Goal: Task Accomplishment & Management: Manage account settings

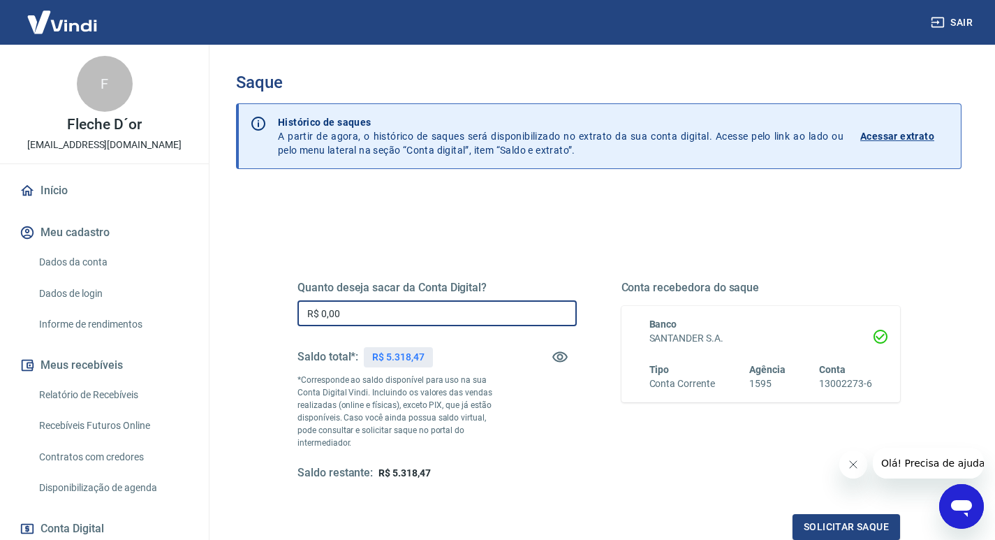
drag, startPoint x: 389, startPoint y: 321, endPoint x: 217, endPoint y: 328, distance: 172.7
click at [224, 328] on div "Saque Histórico de saques A partir de agora, o histórico de saques será disponi…" at bounding box center [598, 323] width 759 height 557
type input "R$ 5.318,47"
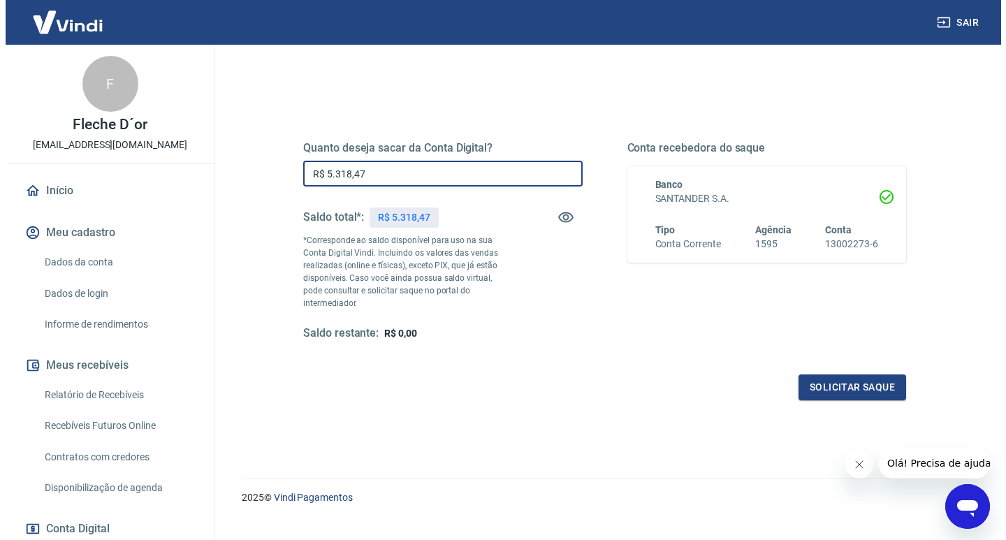
scroll to position [151, 0]
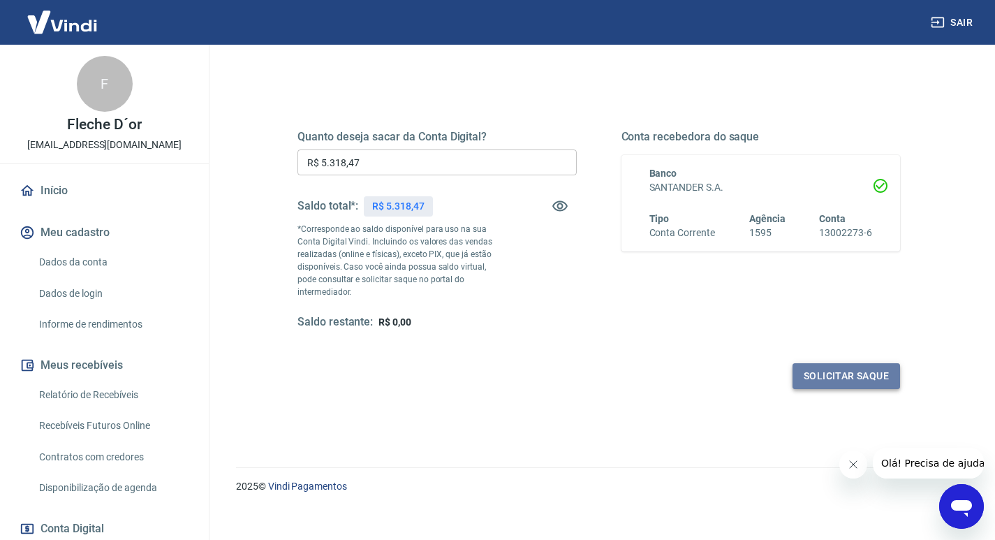
click at [835, 368] on button "Solicitar saque" at bounding box center [847, 376] width 108 height 26
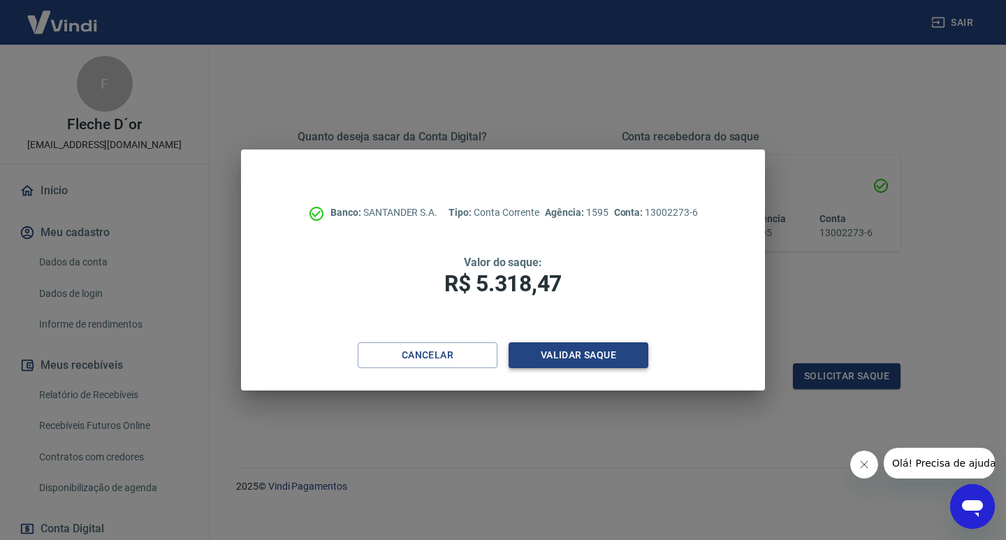
click at [580, 356] on button "Validar saque" at bounding box center [579, 355] width 140 height 26
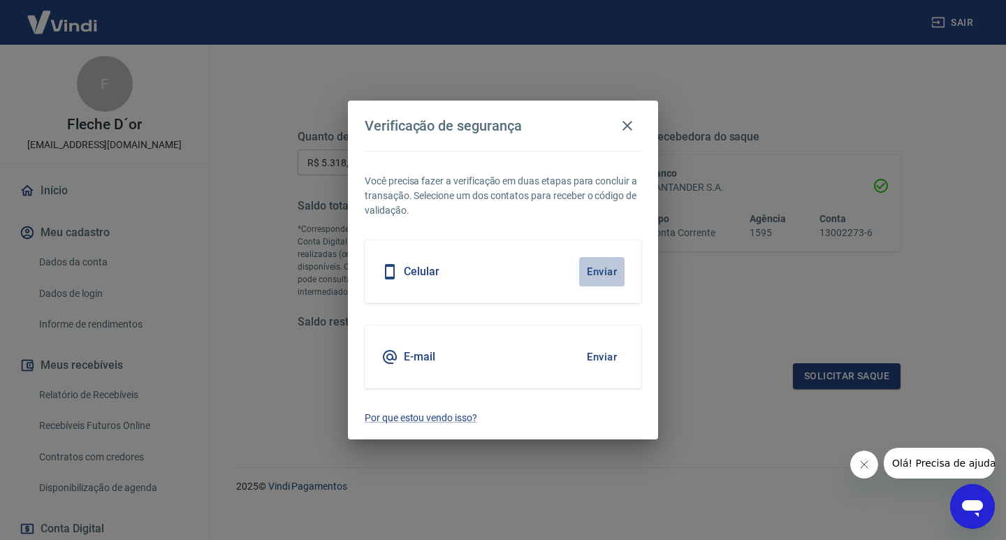
click at [601, 272] on button "Enviar" at bounding box center [601, 271] width 45 height 29
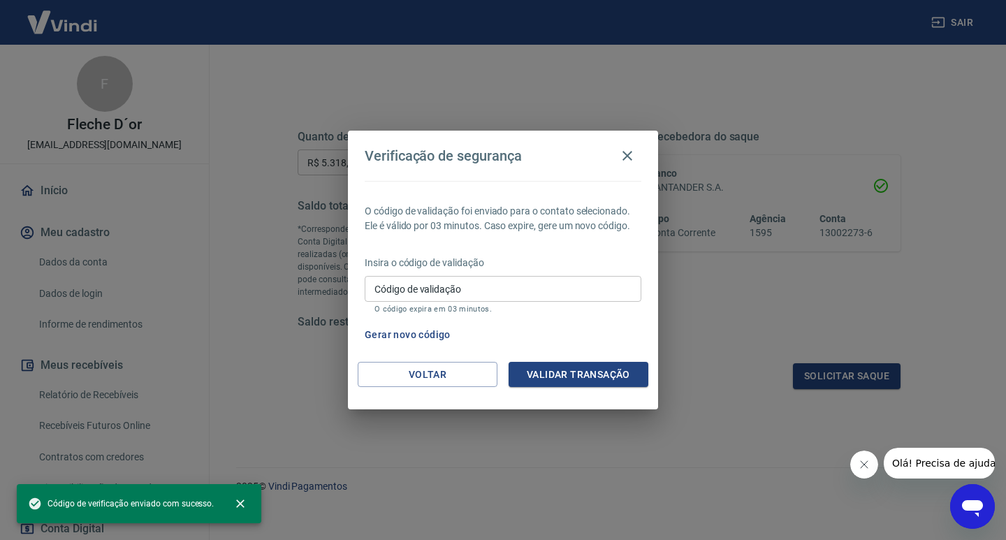
click at [474, 289] on input "Código de validação" at bounding box center [503, 289] width 277 height 26
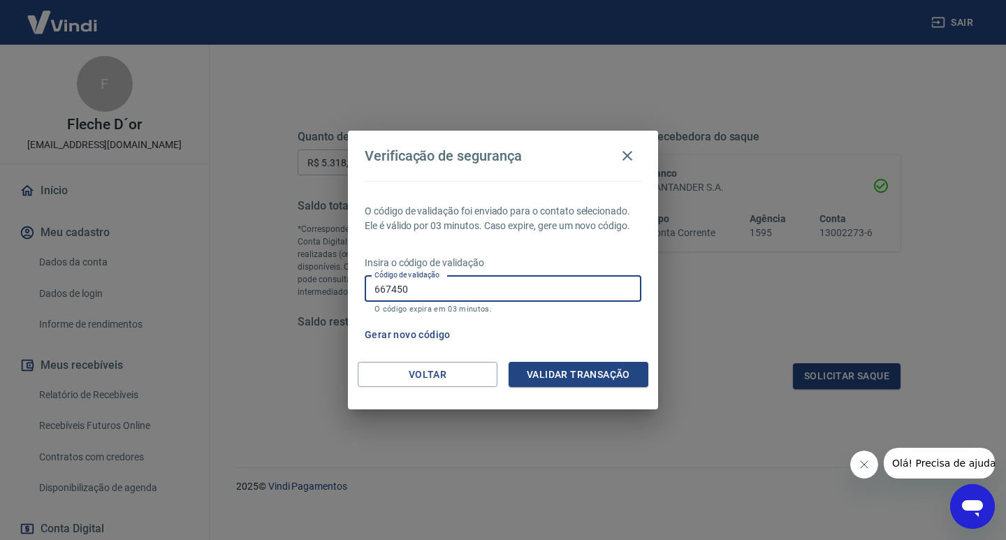
type input "667450"
click at [598, 367] on button "Validar transação" at bounding box center [579, 375] width 140 height 26
